Goal: Check status: Check status

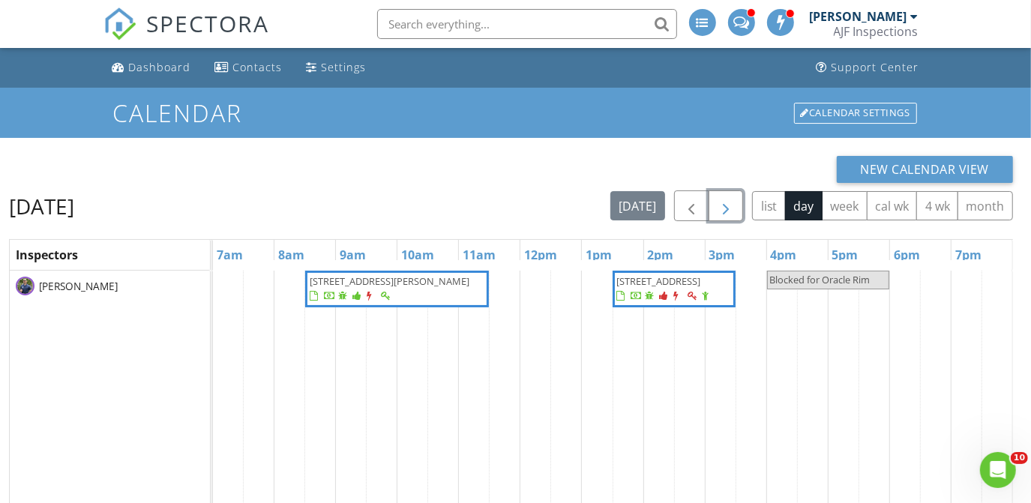
click at [730, 211] on span "button" at bounding box center [726, 206] width 18 height 18
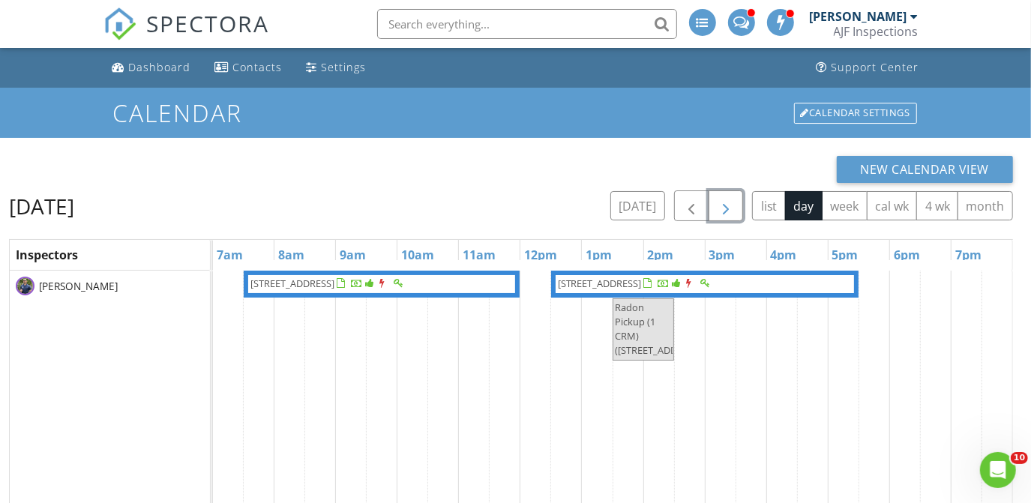
click at [730, 211] on span "button" at bounding box center [726, 206] width 18 height 18
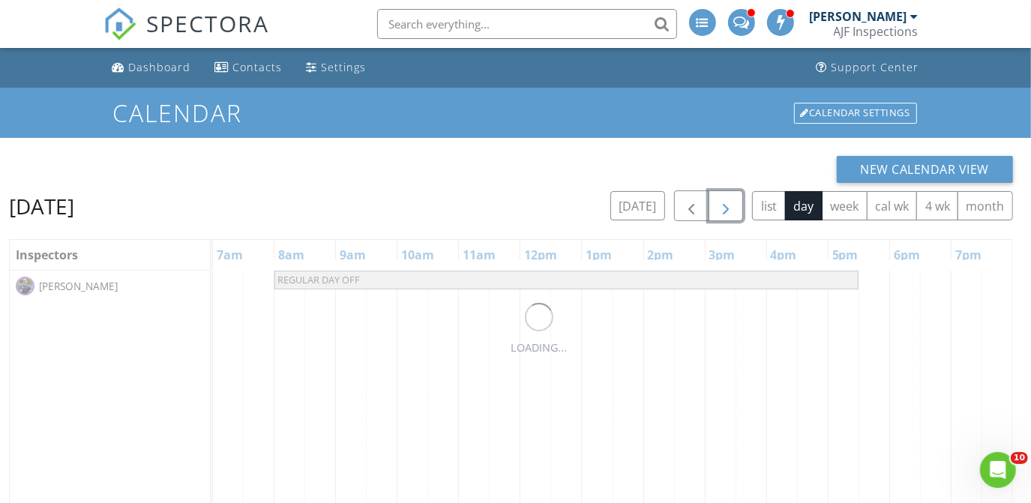
click at [730, 211] on span "button" at bounding box center [726, 206] width 18 height 18
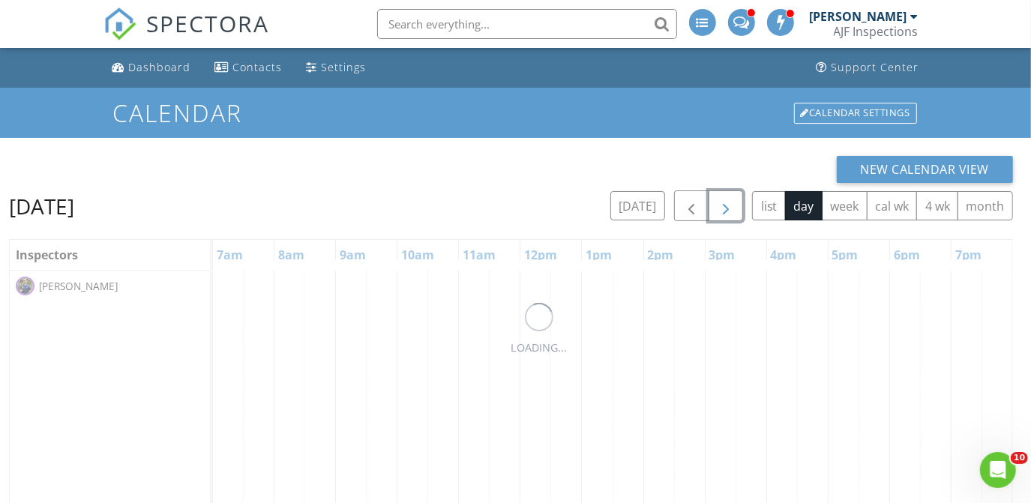
click at [730, 211] on span "button" at bounding box center [726, 206] width 18 height 18
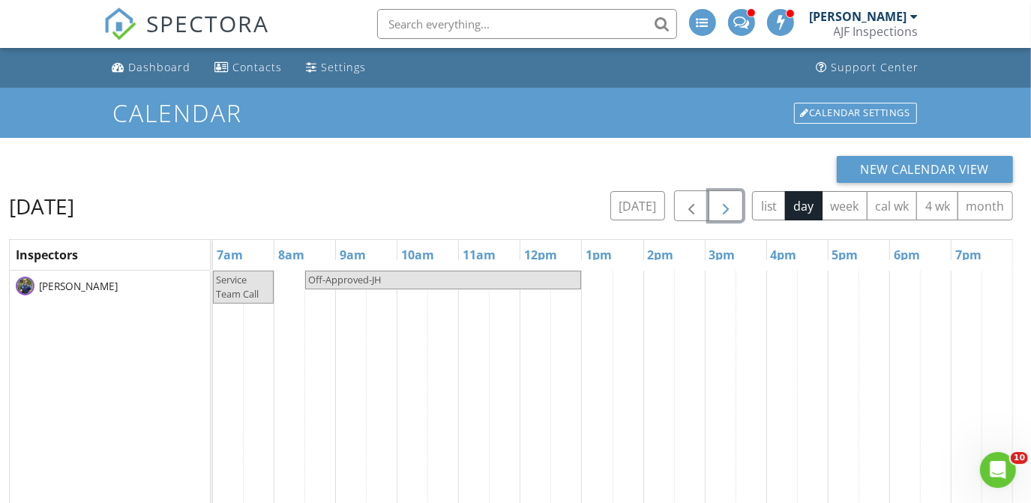
click at [730, 211] on span "button" at bounding box center [726, 206] width 18 height 18
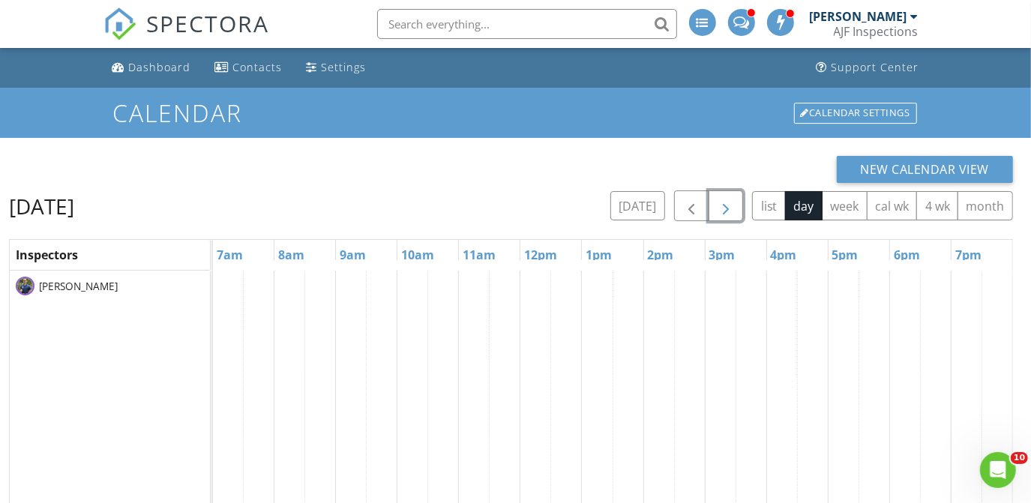
click at [730, 211] on span "button" at bounding box center [726, 206] width 18 height 18
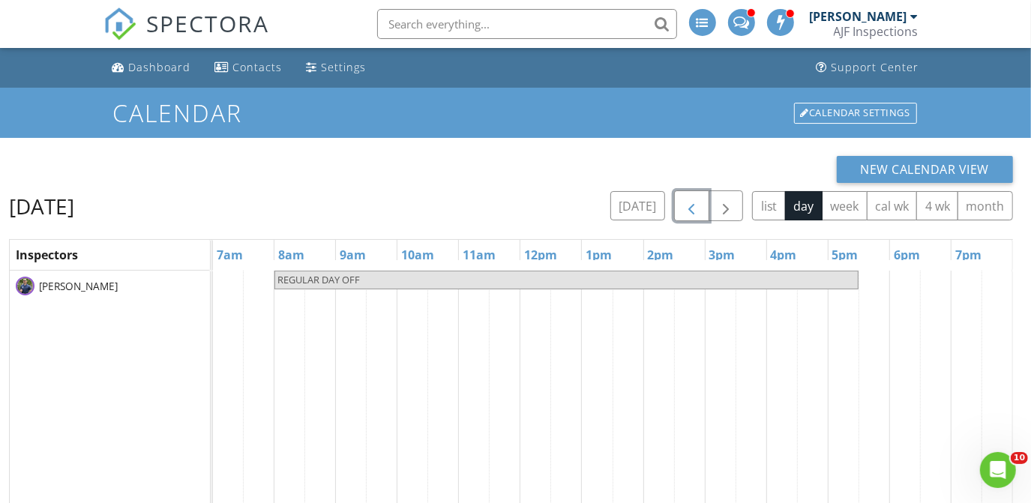
click at [691, 215] on span "button" at bounding box center [692, 206] width 18 height 18
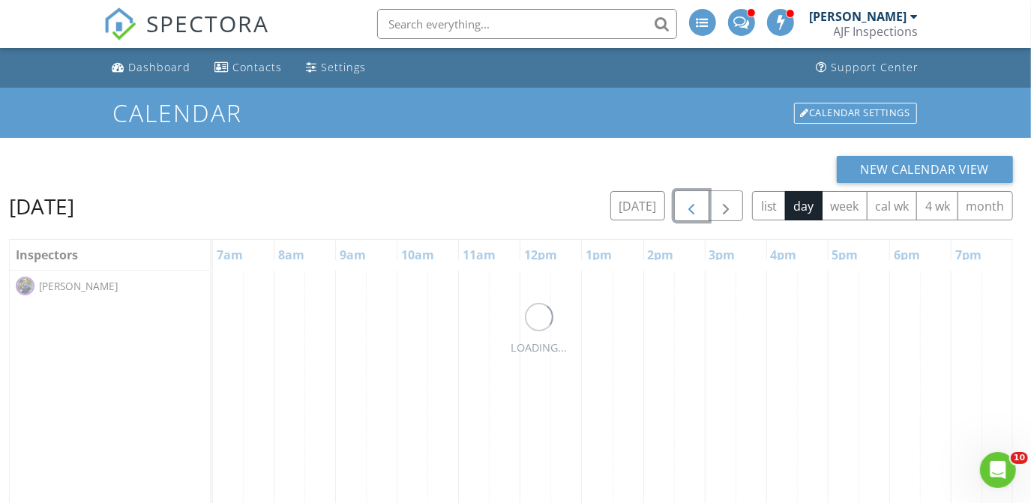
click at [691, 215] on span "button" at bounding box center [692, 206] width 18 height 18
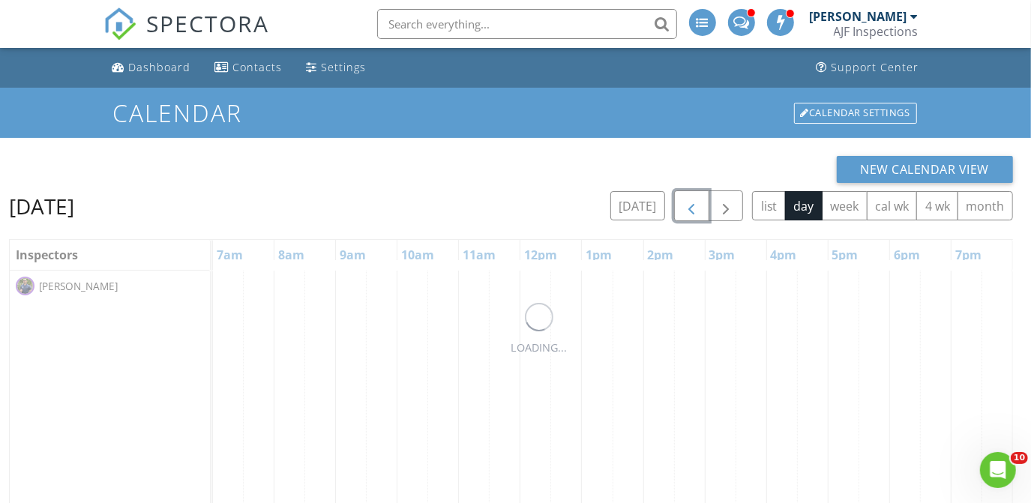
click at [691, 215] on span "button" at bounding box center [692, 206] width 18 height 18
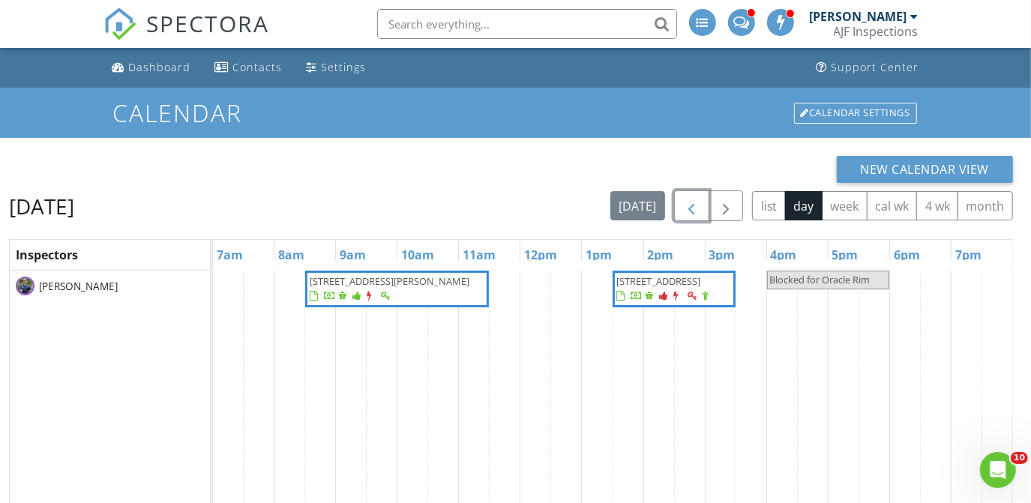
click at [350, 303] on div at bounding box center [344, 298] width 12 height 12
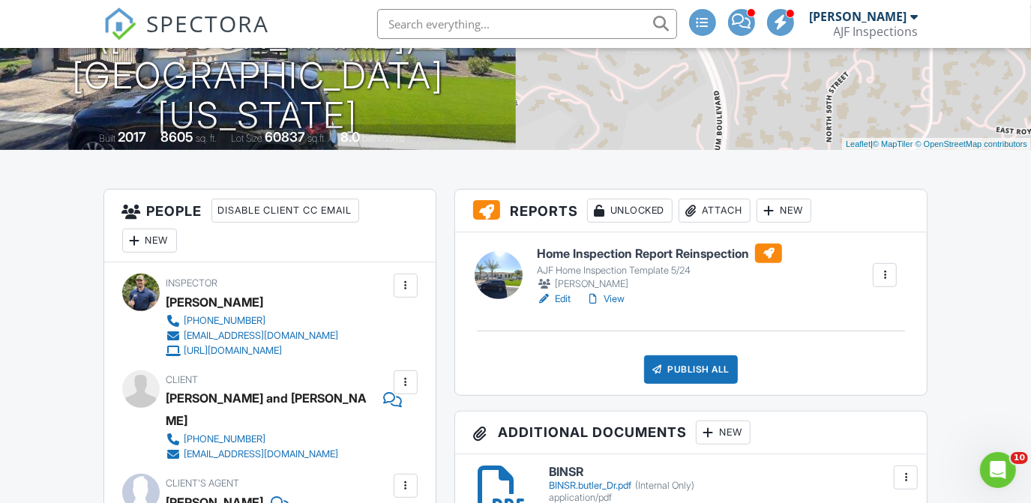
scroll to position [280, 0]
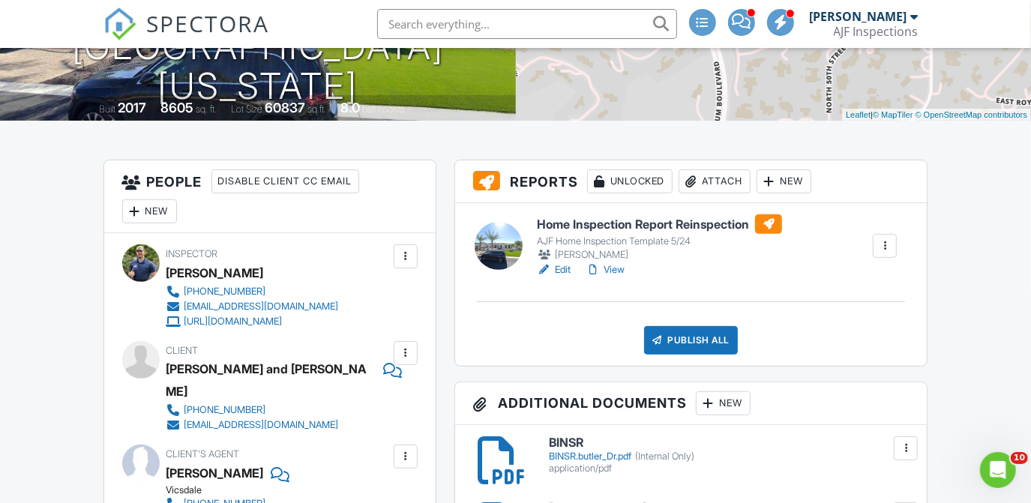
click at [672, 225] on h6 "Home Inspection Report Reinspection" at bounding box center [659, 225] width 245 height 20
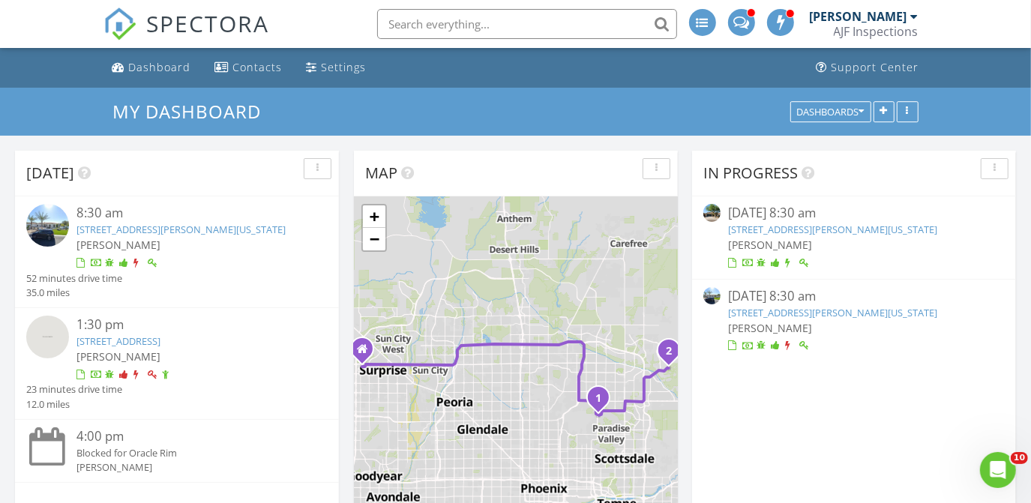
click at [194, 233] on link "[STREET_ADDRESS][PERSON_NAME][US_STATE]" at bounding box center [181, 230] width 209 height 14
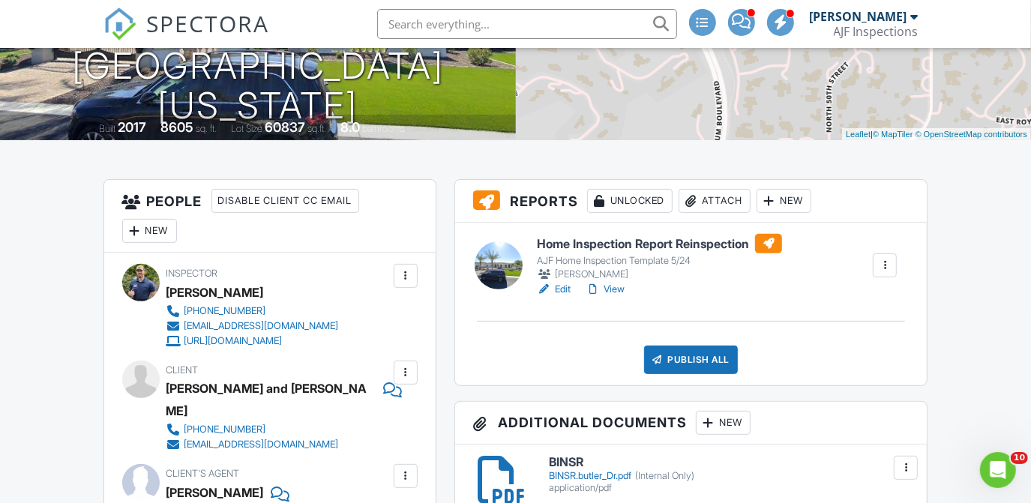
scroll to position [298, 0]
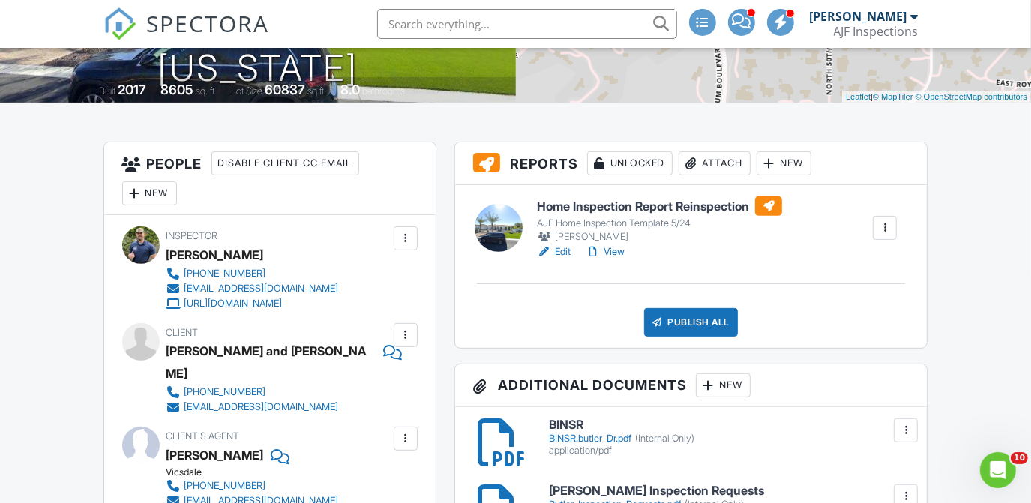
click at [630, 201] on h6 "Home Inspection Report Reinspection" at bounding box center [659, 207] width 245 height 20
